Goal: Information Seeking & Learning: Check status

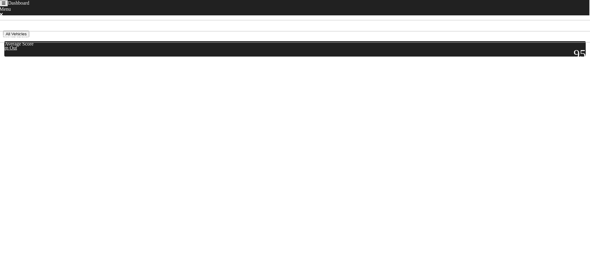
click at [146, 118] on body "Dashboard Menu Home Missed Acknowledgments Sign Out Sep 20th - Sep 27th All Veh…" at bounding box center [294, 67] width 585 height 101
click at [117, 120] on html "Dashboard Menu Home Missed Acknowledgments Sign Out Sep 20th - Sep 27th All Veh…" at bounding box center [295, 60] width 590 height 120
click at [29, 37] on button "All Vehicles" at bounding box center [16, 34] width 26 height 6
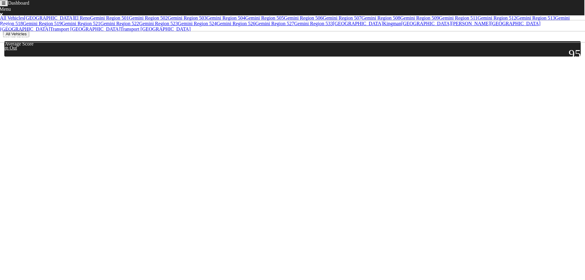
click at [516, 21] on link "Gemini Region 513" at bounding box center [535, 17] width 39 height 5
click at [230, 98] on html "Dashboard Menu Home Missed Acknowledgments Sign Out Sep 20th - Sep 27th Gemini …" at bounding box center [295, 49] width 590 height 98
click at [7, 6] on button "Toggle navigation" at bounding box center [3, 3] width 9 height 6
click at [6, 101] on icon at bounding box center [4, 103] width 4 height 5
click at [126, 98] on html "Dashboard Menu Home Missed Acknowledgments Sign Out Sep 20th - Sep 27th Gemini …" at bounding box center [295, 49] width 590 height 98
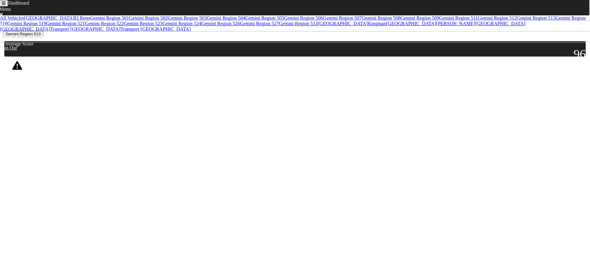
click at [52, 79] on div "Score: 89" at bounding box center [54, 74] width 22 height 9
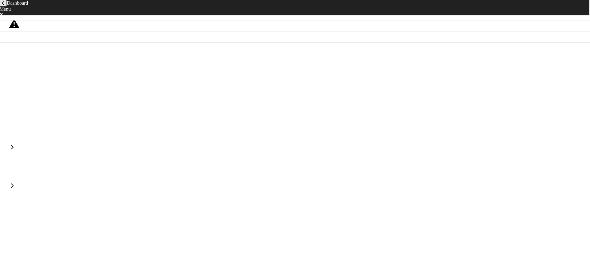
click at [47, 171] on div "16.82% Idle" at bounding box center [35, 174] width 24 height 7
click at [11, 57] on div "Idle Time 16.82% Idle" at bounding box center [294, 75] width 581 height 37
click at [11, 61] on icon at bounding box center [10, 59] width 3 height 5
click at [4, 5] on icon "back navigation" at bounding box center [3, 3] width 2 height 4
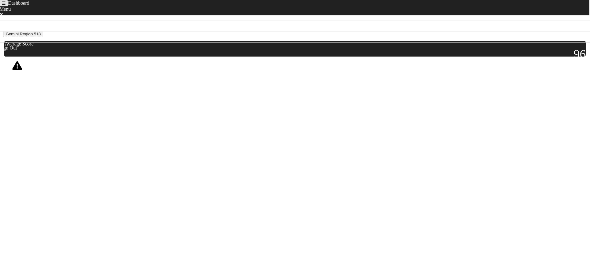
click at [6, 5] on icon "Toggle navigation" at bounding box center [4, 3] width 4 height 4
click at [14, 112] on link "Home" at bounding box center [8, 114] width 12 height 5
drag, startPoint x: 111, startPoint y: 143, endPoint x: 124, endPoint y: 125, distance: 23.3
click at [111, 98] on html "Dashboard Menu Home Missed Acknowledgments Sign Out Sep 20th - Sep 27th Gemini …" at bounding box center [295, 49] width 590 height 98
click at [43, 37] on button "Gemini Region 513" at bounding box center [23, 34] width 40 height 6
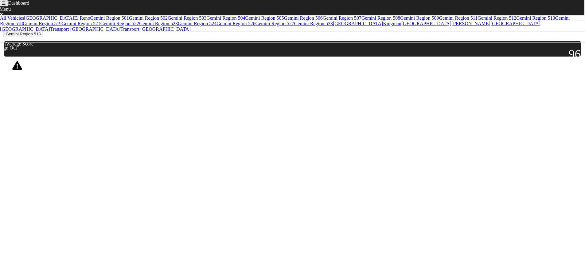
scroll to position [89, 0]
click at [50, 32] on link "Transport Central Region" at bounding box center [85, 28] width 70 height 5
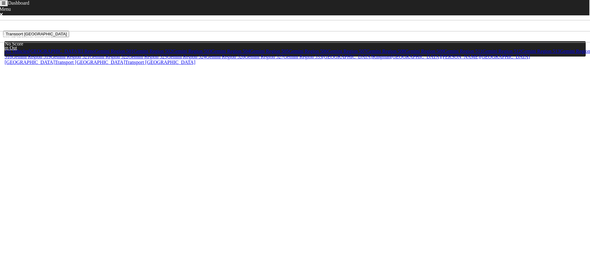
click at [66, 35] on button "Transport Central Region" at bounding box center [36, 34] width 66 height 6
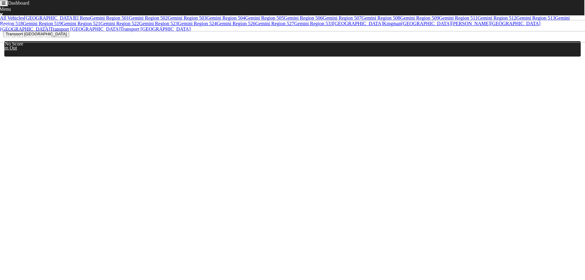
scroll to position [89, 0]
click at [294, 26] on link "Gemini Region 533" at bounding box center [313, 23] width 39 height 5
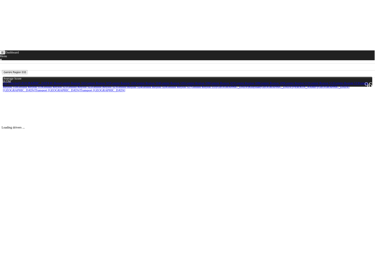
scroll to position [0, 0]
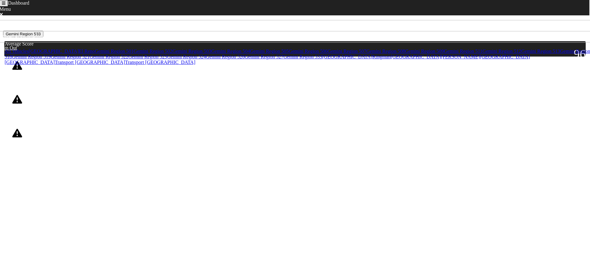
click at [66, 138] on div "Score: 88" at bounding box center [54, 142] width 22 height 9
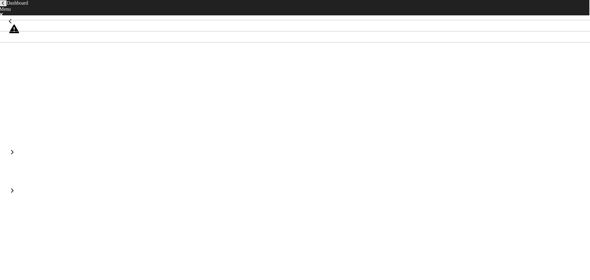
click at [317, 199] on html "Dashboard Menu Home Missed Acknowledgments Sign Out Aaron Nieves Score: 88 Not …" at bounding box center [295, 102] width 590 height 205
click at [449, 61] on body "Dashboard Menu Home Missed Acknowledgments Sign Out Aaron Nieves Score: 88 Not …" at bounding box center [294, 110] width 585 height 186
